Goal: Navigation & Orientation: Find specific page/section

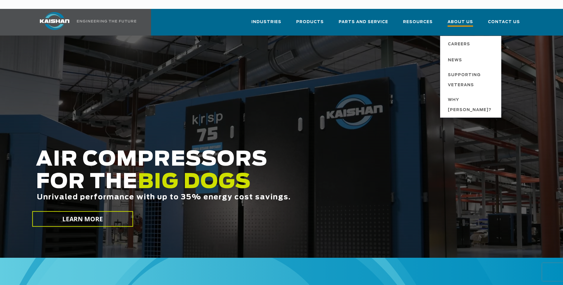
click at [467, 18] on link "About Us" at bounding box center [460, 24] width 26 height 21
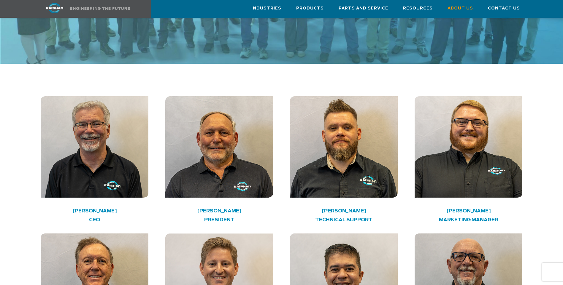
scroll to position [860, 0]
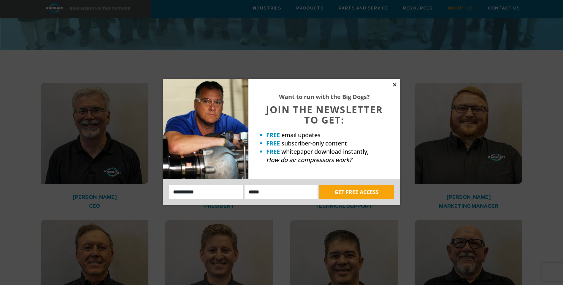
click at [395, 86] on icon at bounding box center [394, 84] width 5 height 5
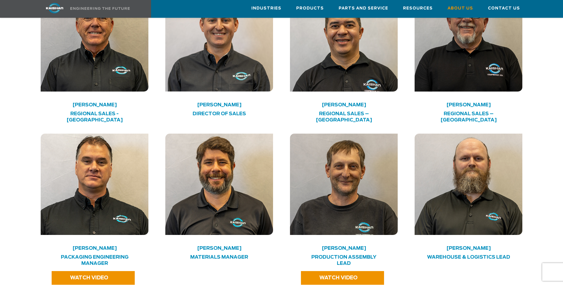
scroll to position [1097, 0]
